Goal: Information Seeking & Learning: Learn about a topic

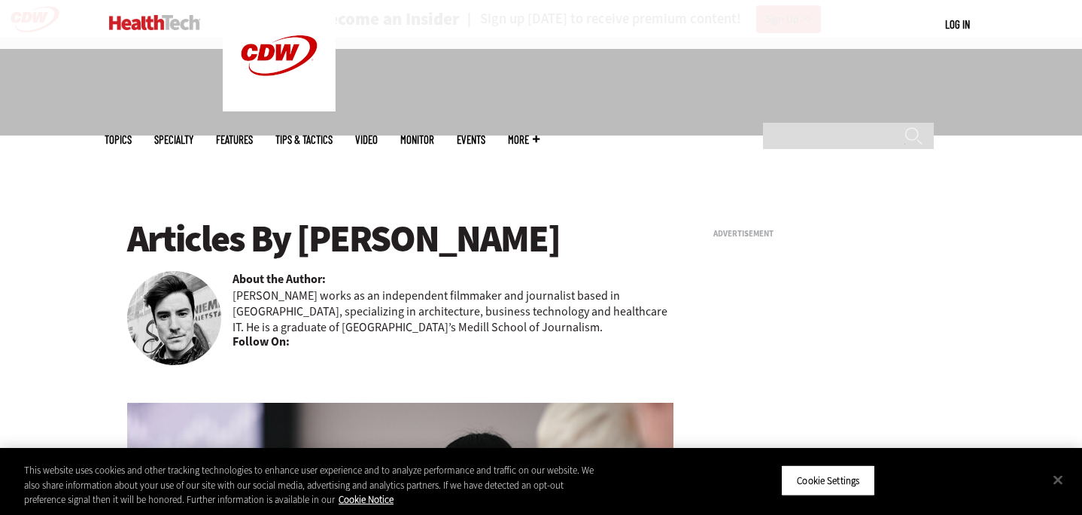
scroll to position [680, 0]
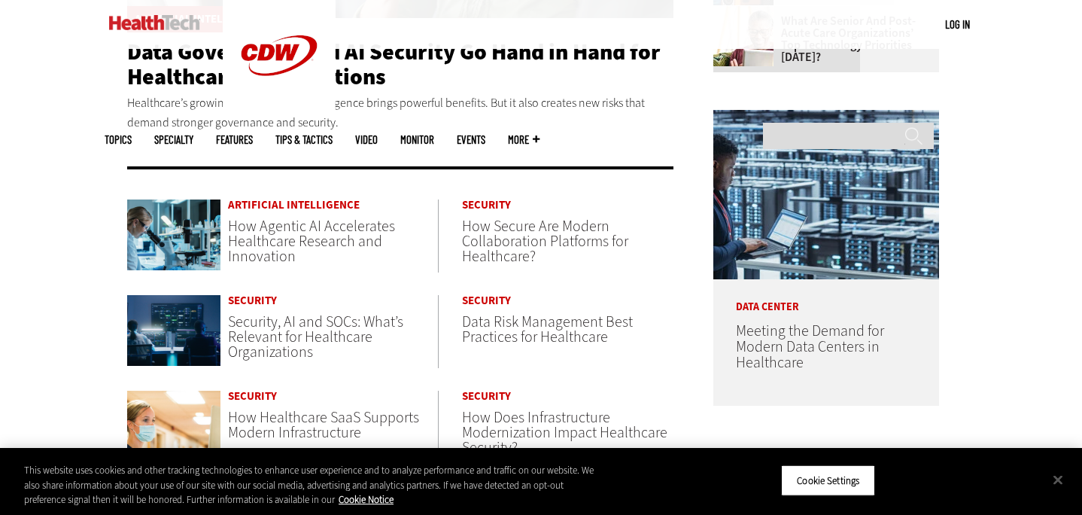
click at [326, 217] on span "How Agentic AI Accelerates Healthcare Research and Innovation" at bounding box center [311, 241] width 167 height 50
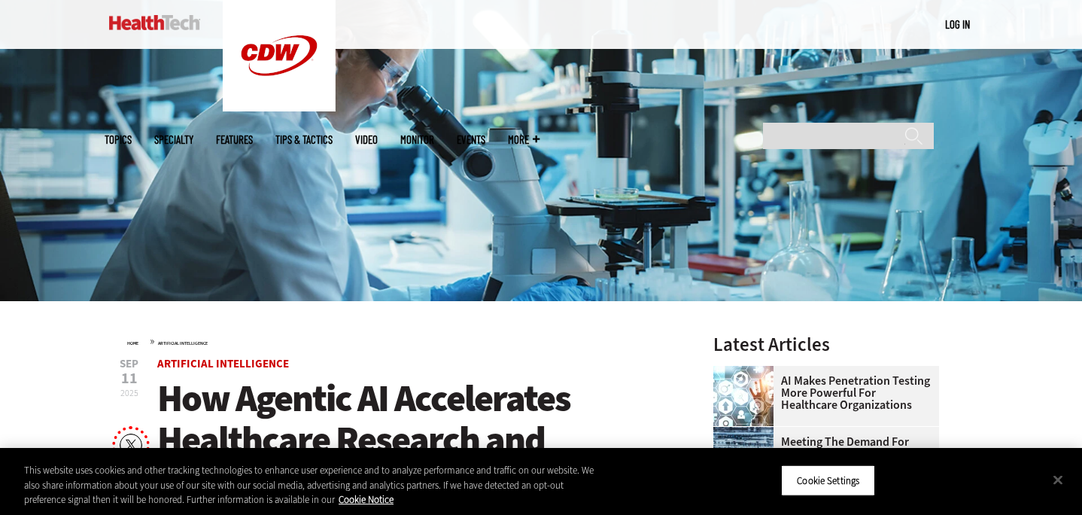
scroll to position [214, 0]
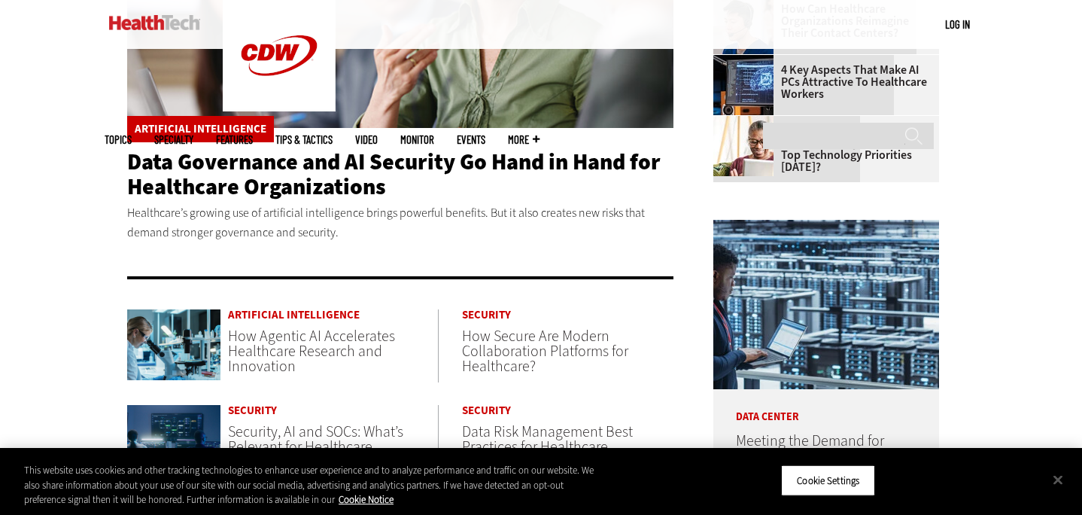
scroll to position [570, 0]
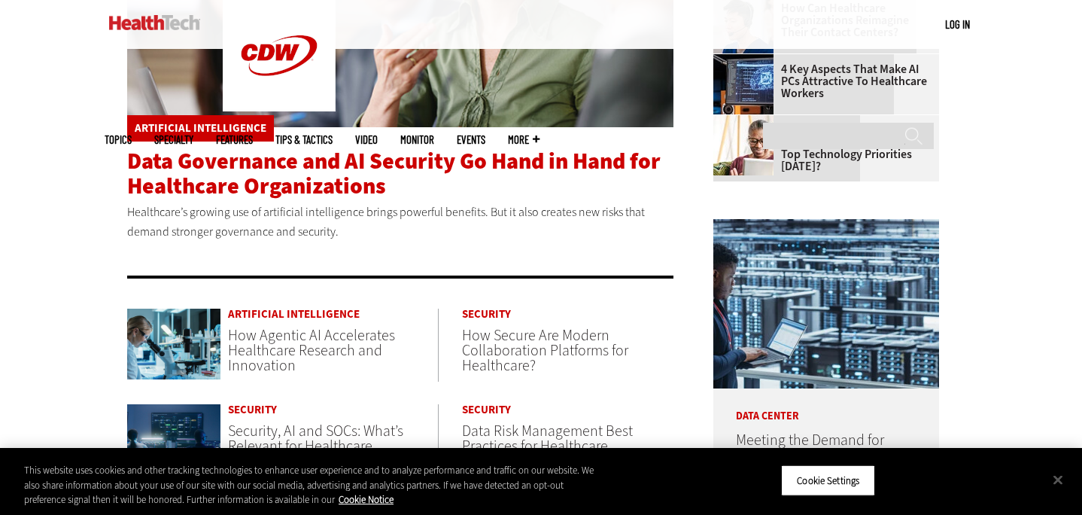
click at [363, 175] on span "Data Governance and AI Security Go Hand in Hand for Healthcare Organizations" at bounding box center [394, 173] width 534 height 55
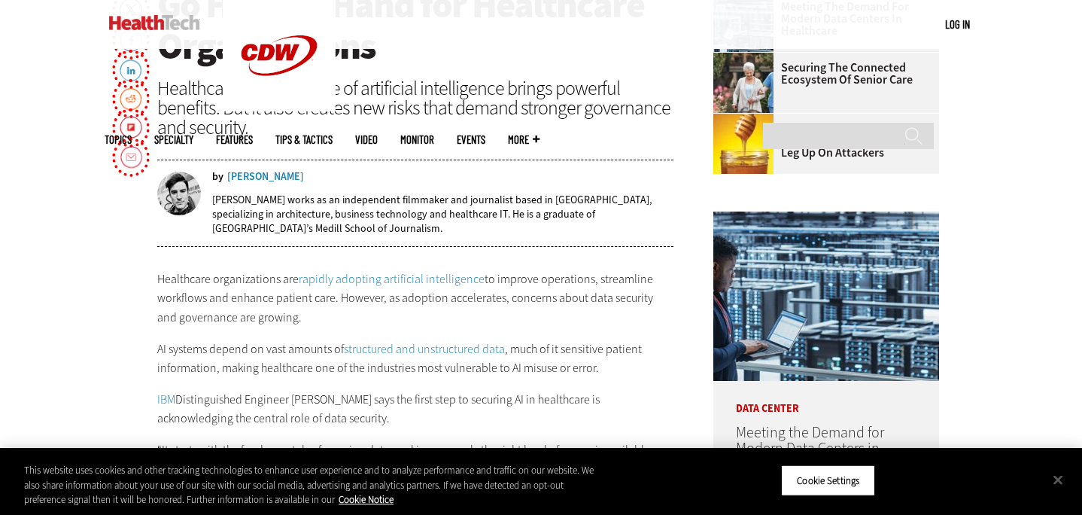
scroll to position [649, 0]
